Goal: Task Accomplishment & Management: Complete application form

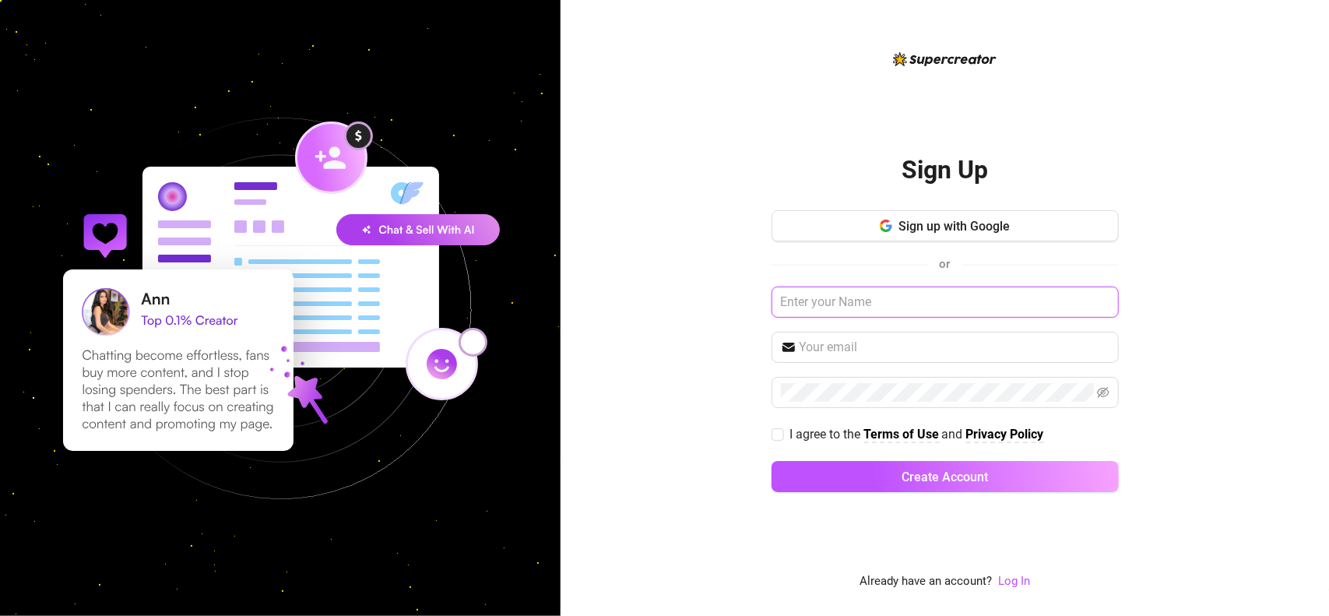
click at [875, 297] on input "text" at bounding box center [945, 301] width 347 height 31
click at [847, 223] on button "Sign up with Google" at bounding box center [945, 225] width 347 height 31
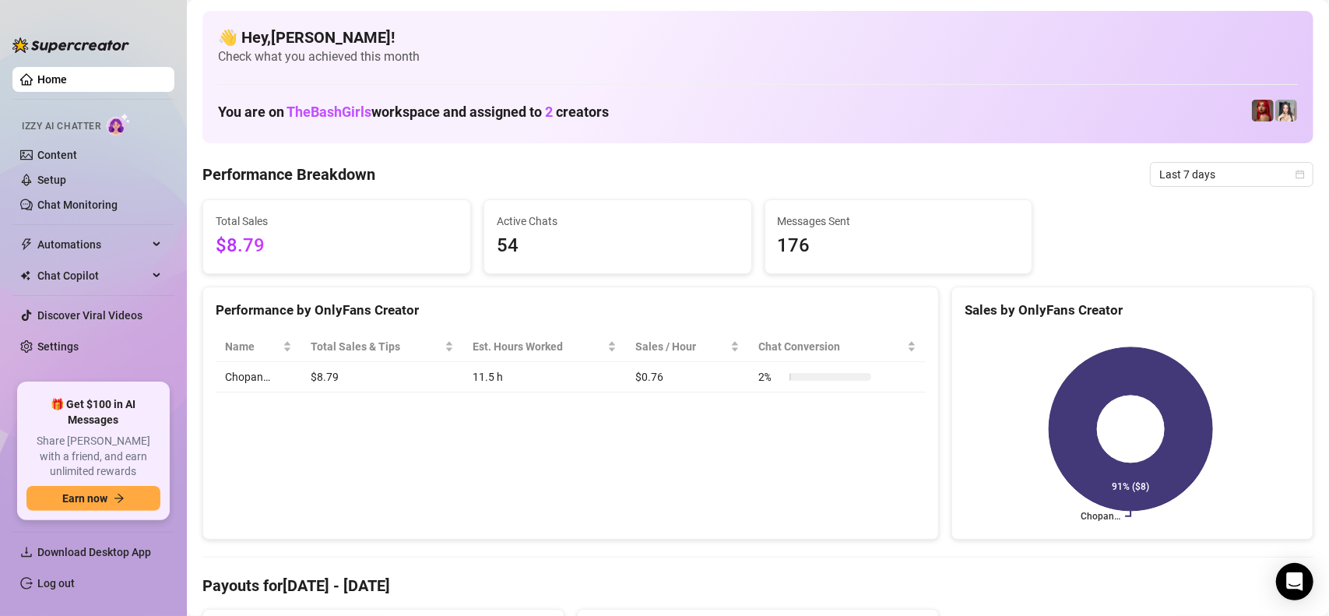
click at [522, 15] on div "👋 Hey, [PERSON_NAME] ! Check what you achieved this month You are on TheBashGir…" at bounding box center [757, 77] width 1111 height 132
